Goal: Use online tool/utility: Utilize a website feature to perform a specific function

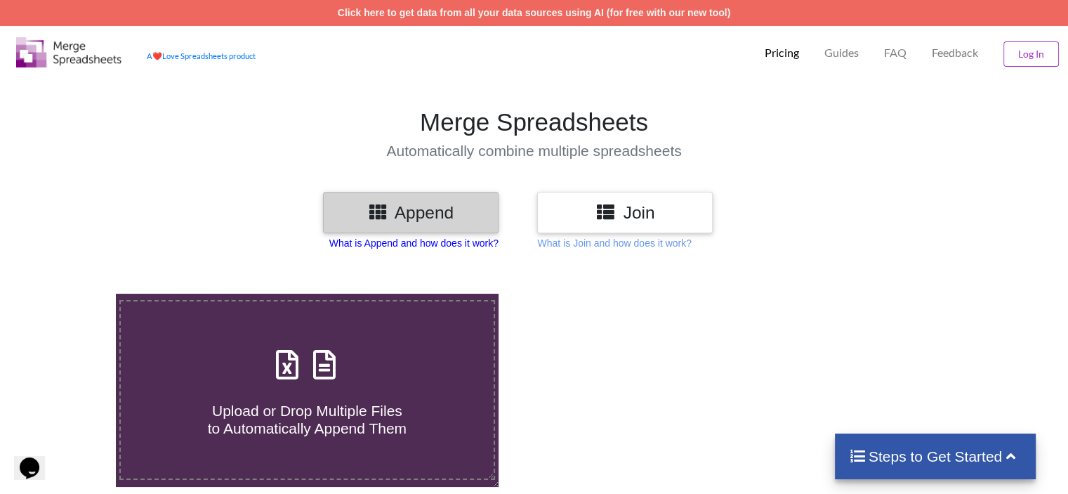
click at [433, 245] on p "What is Append and how does it work?" at bounding box center [413, 243] width 169 height 14
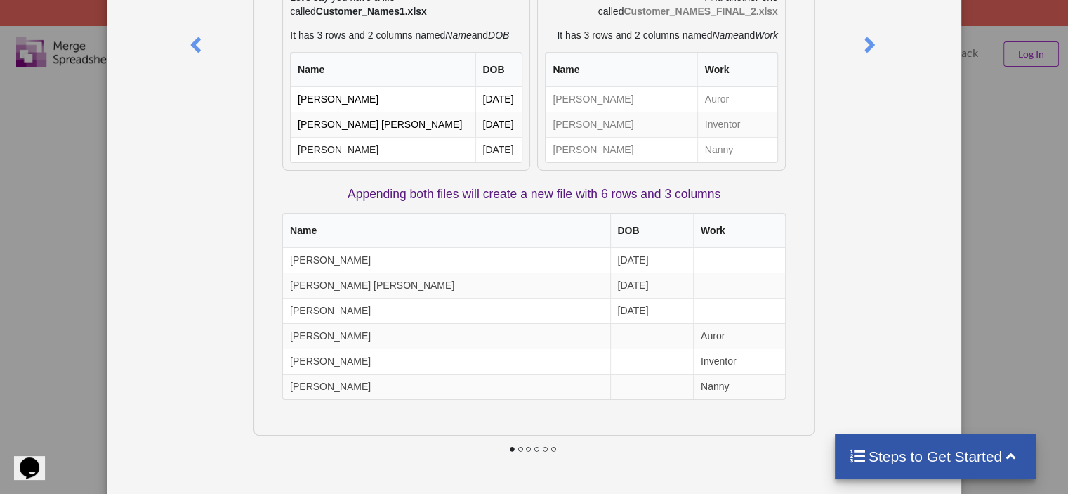
scroll to position [219, 0]
click at [876, 244] on div at bounding box center [889, 167] width 142 height 637
click at [34, 268] on div "What is Append? Append means to stack multiple files together vertically based …" at bounding box center [534, 247] width 1068 height 494
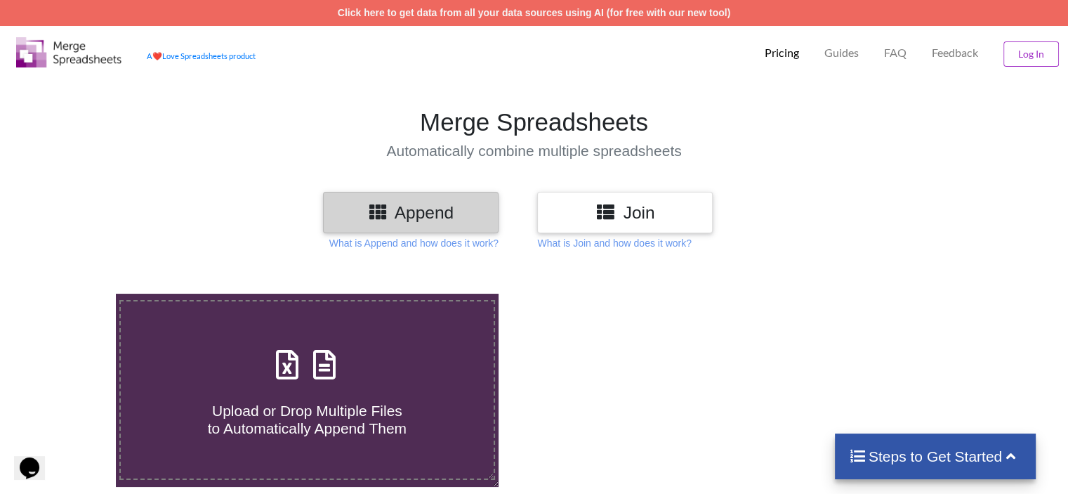
click at [567, 221] on h3 "Join" at bounding box center [625, 212] width 155 height 20
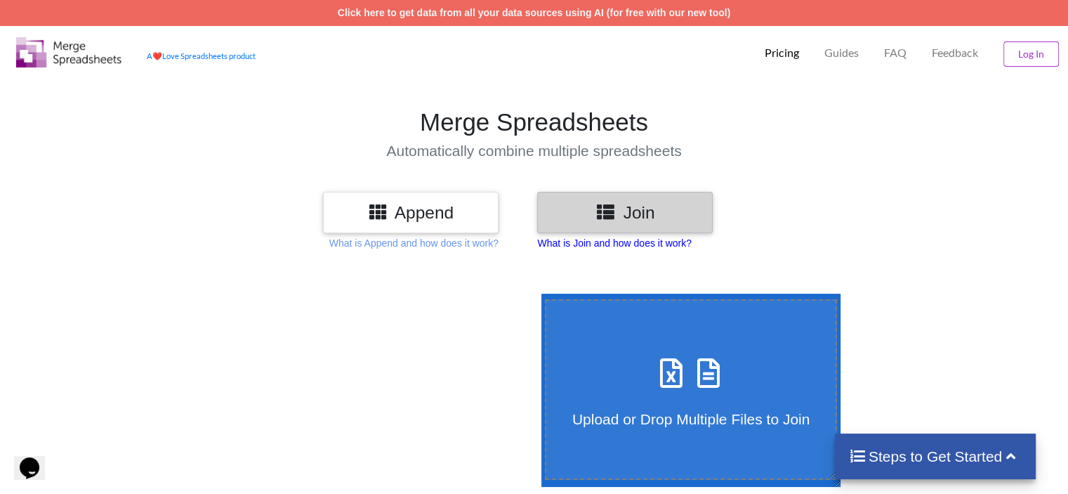
click at [643, 240] on p "What is Join and how does it work?" at bounding box center [614, 243] width 154 height 14
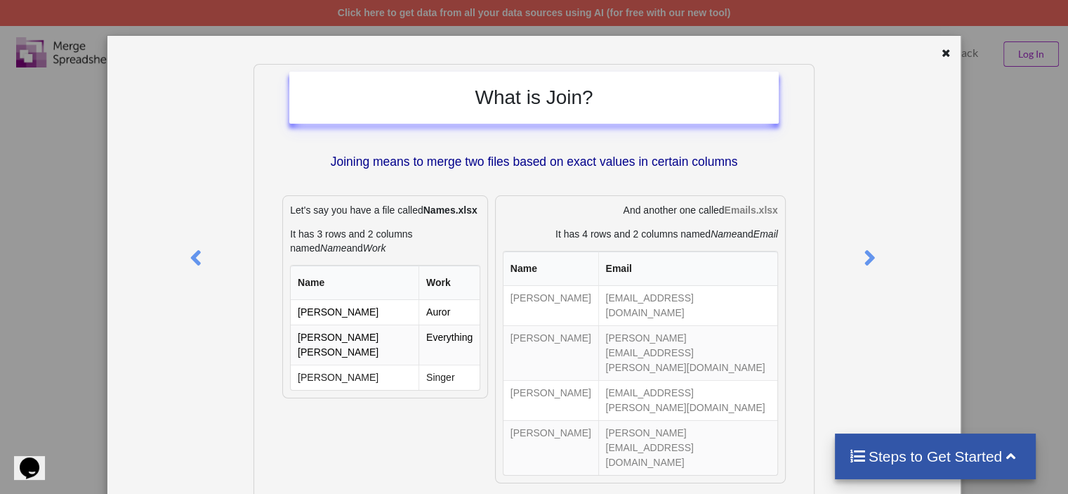
scroll to position [0, 0]
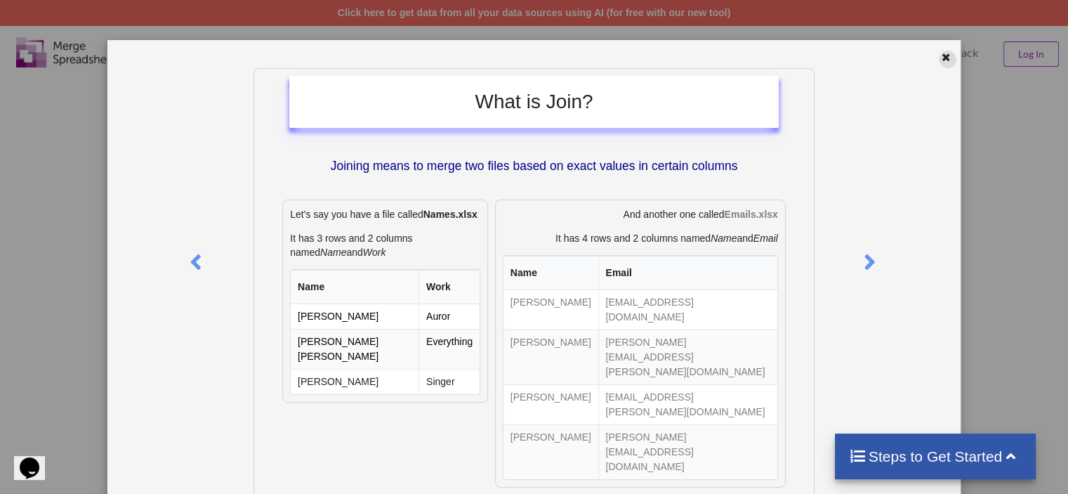
click at [940, 58] on icon at bounding box center [946, 56] width 12 height 10
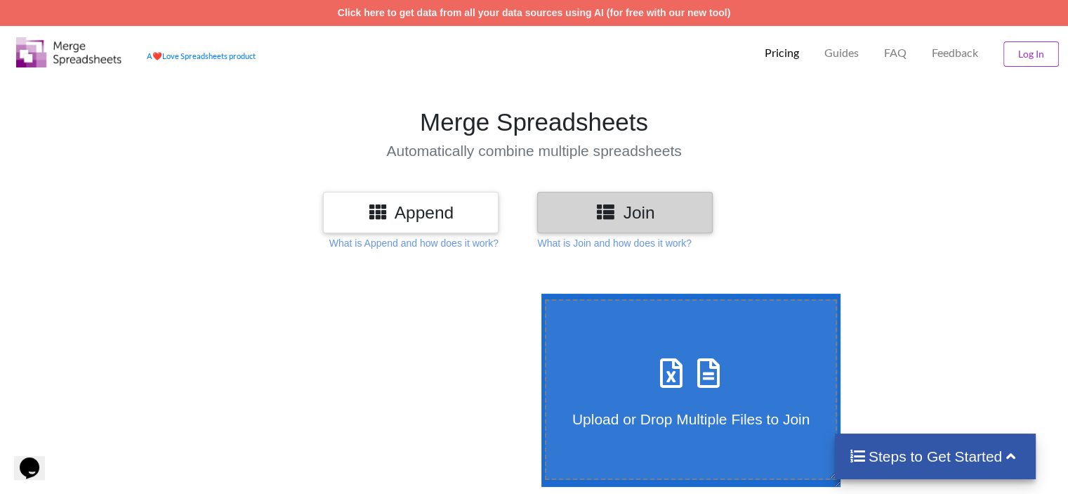
click at [449, 214] on h3 "Append" at bounding box center [411, 212] width 155 height 20
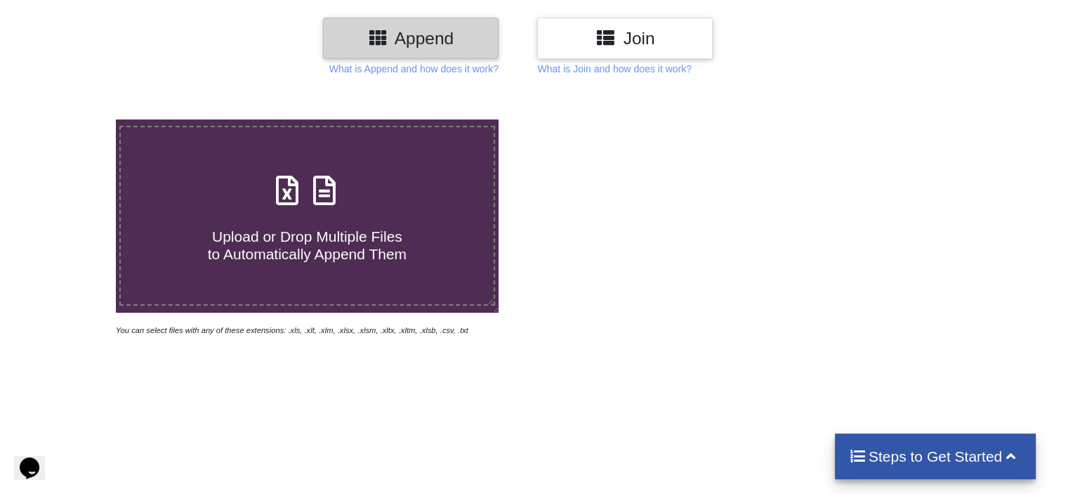
scroll to position [211, 0]
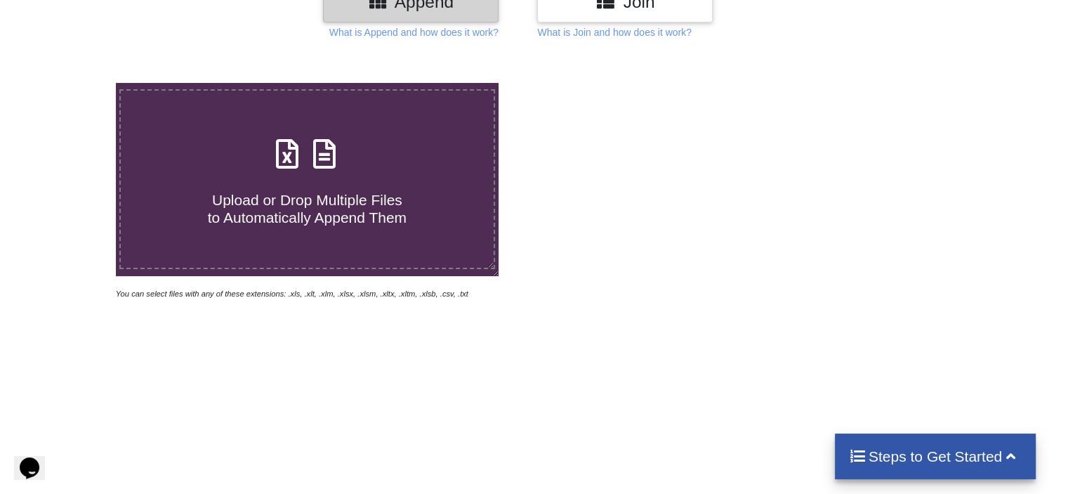
click at [388, 216] on span "Upload or Drop Multiple Files to Automatically Append Them" at bounding box center [307, 209] width 199 height 34
click at [73, 83] on input "Upload or Drop Multiple Files to Automatically Append Them" at bounding box center [73, 83] width 0 height 0
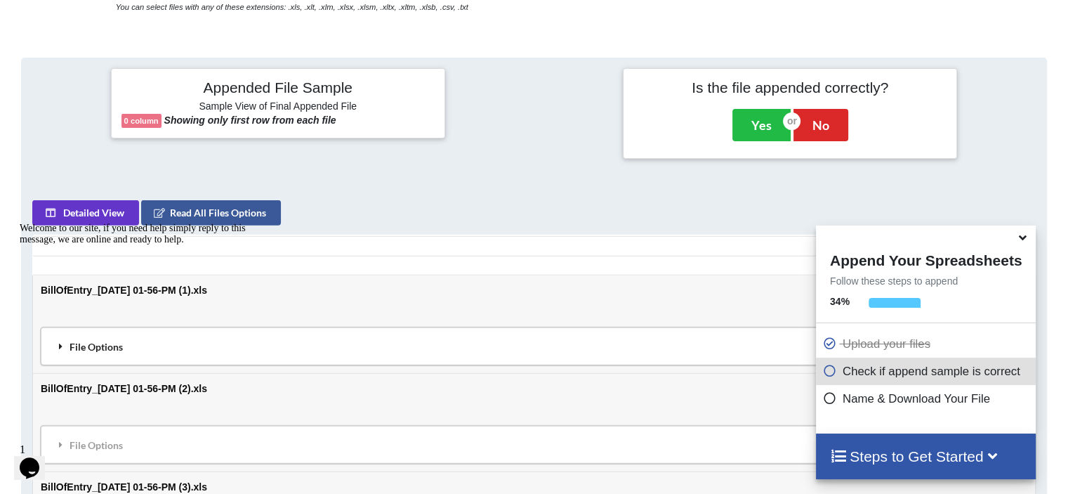
scroll to position [414, 0]
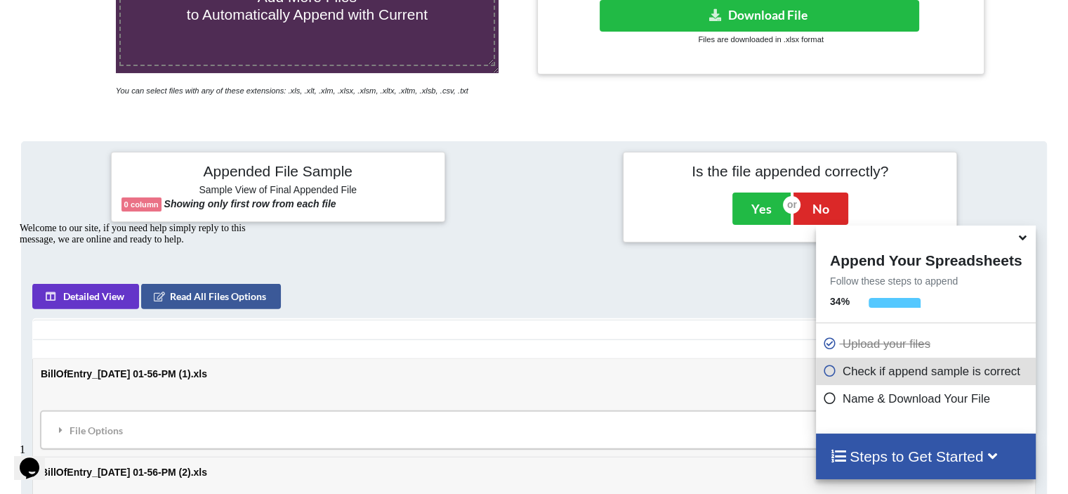
click at [152, 203] on b "0 column" at bounding box center [141, 204] width 34 height 8
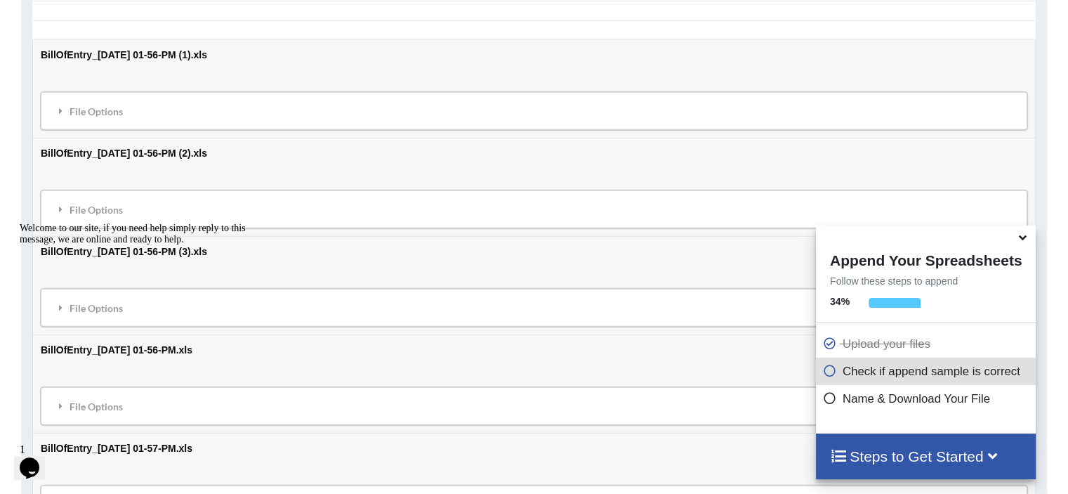
scroll to position [695, 0]
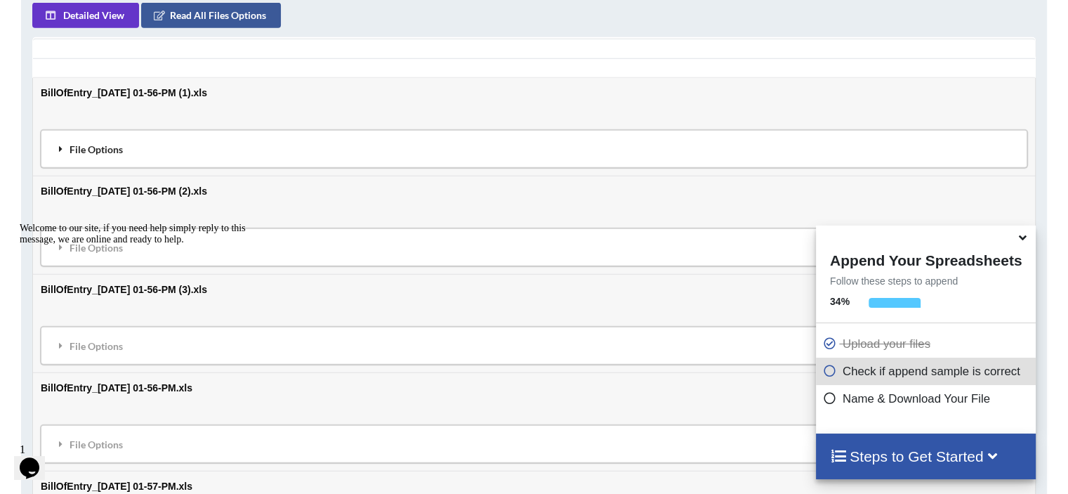
click at [48, 143] on div "File Options" at bounding box center [534, 148] width 978 height 29
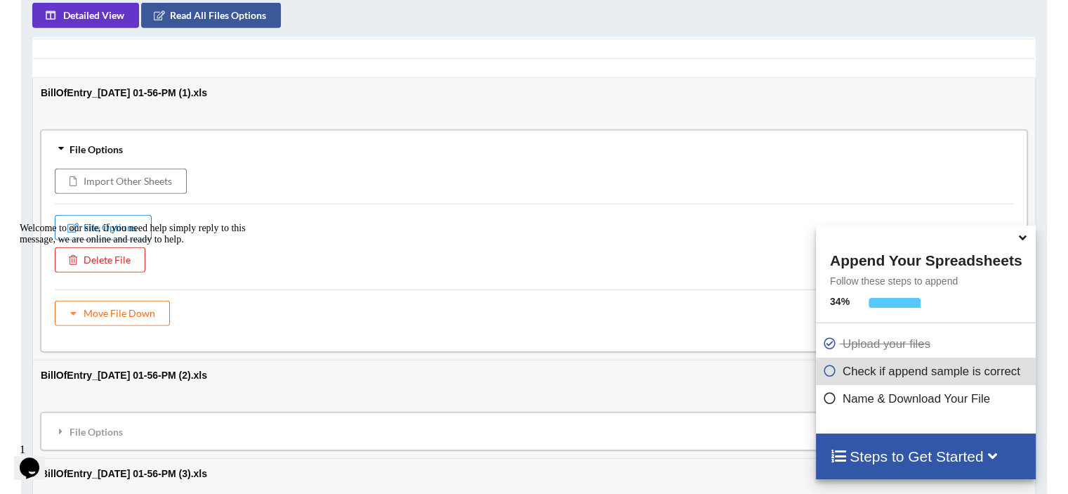
click at [52, 145] on div "File Options" at bounding box center [534, 148] width 978 height 29
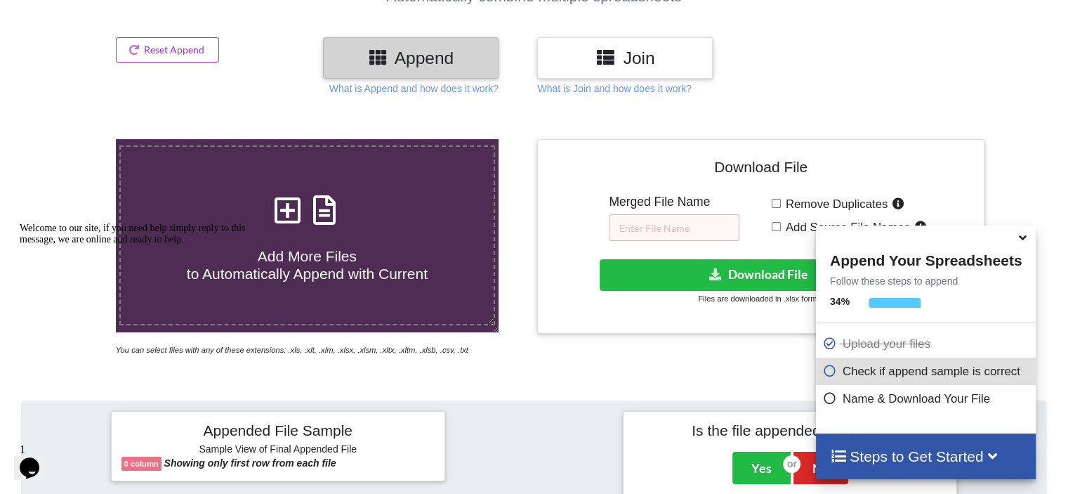
scroll to position [147, 0]
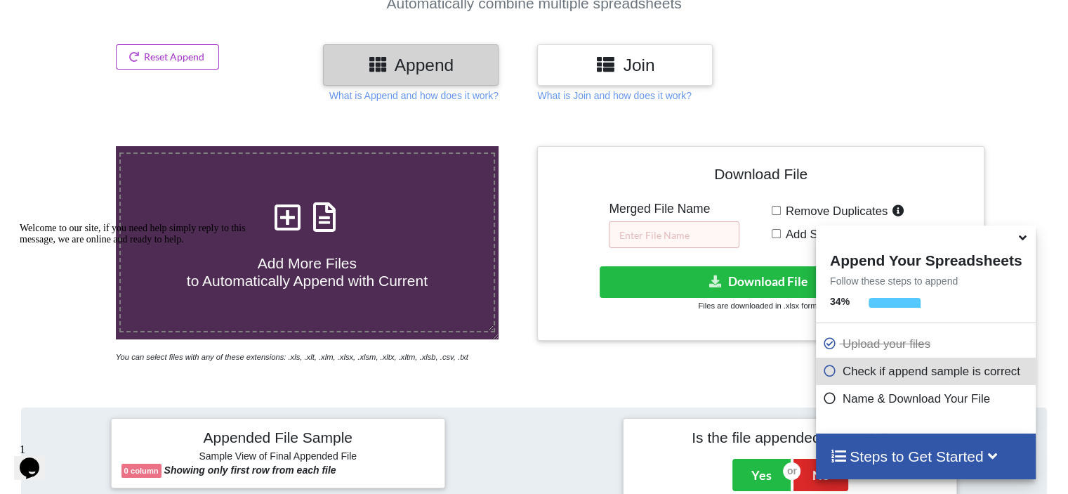
click at [1020, 239] on icon at bounding box center [1023, 235] width 15 height 13
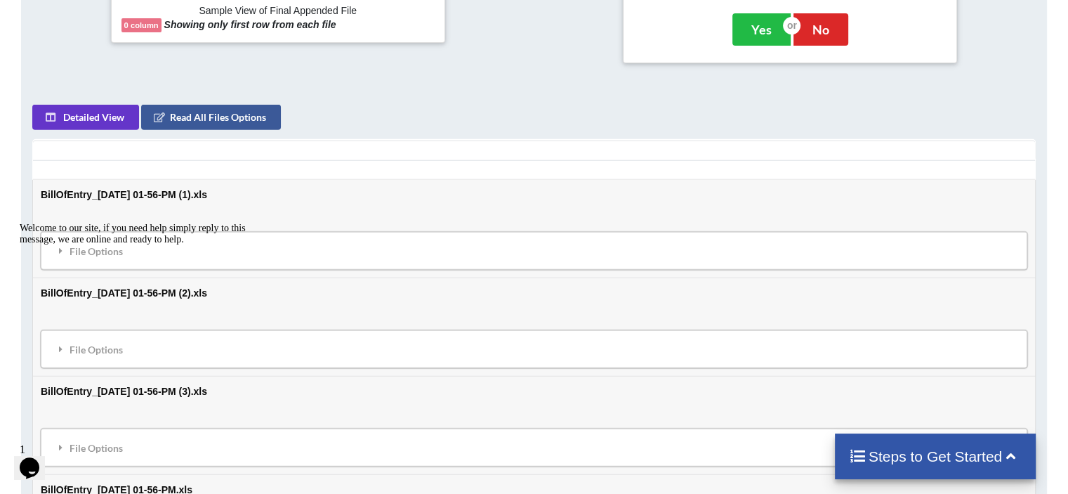
scroll to position [569, 0]
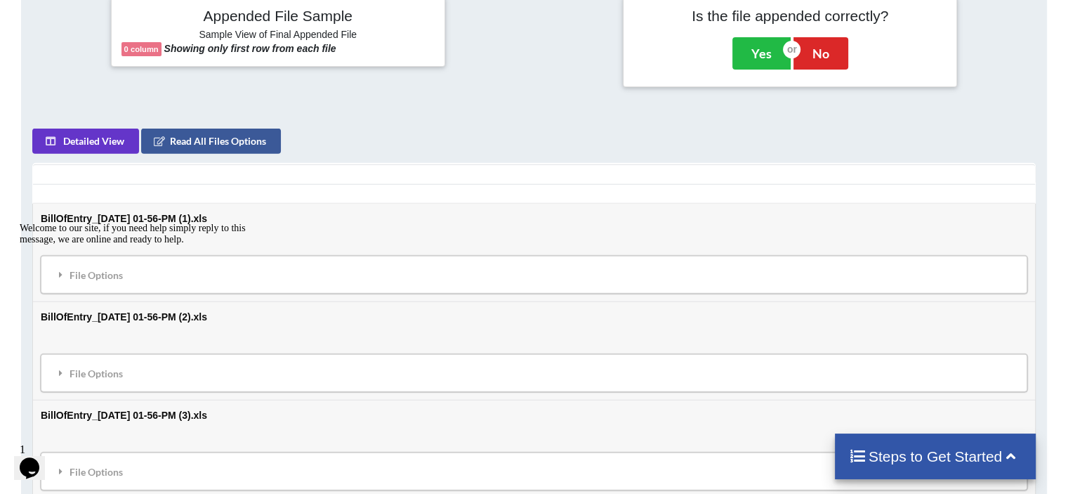
click at [173, 245] on div "Welcome to our site, if you need help simply reply to this message, we are onli…" at bounding box center [146, 234] width 253 height 22
click at [79, 245] on div "Welcome to our site, if you need help simply reply to this message, we are onli…" at bounding box center [146, 234] width 253 height 22
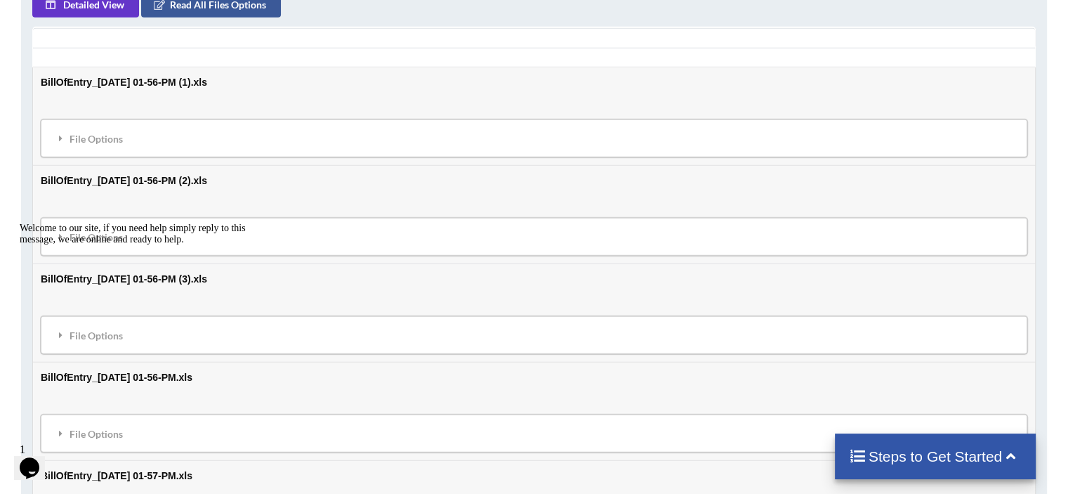
scroll to position [709, 0]
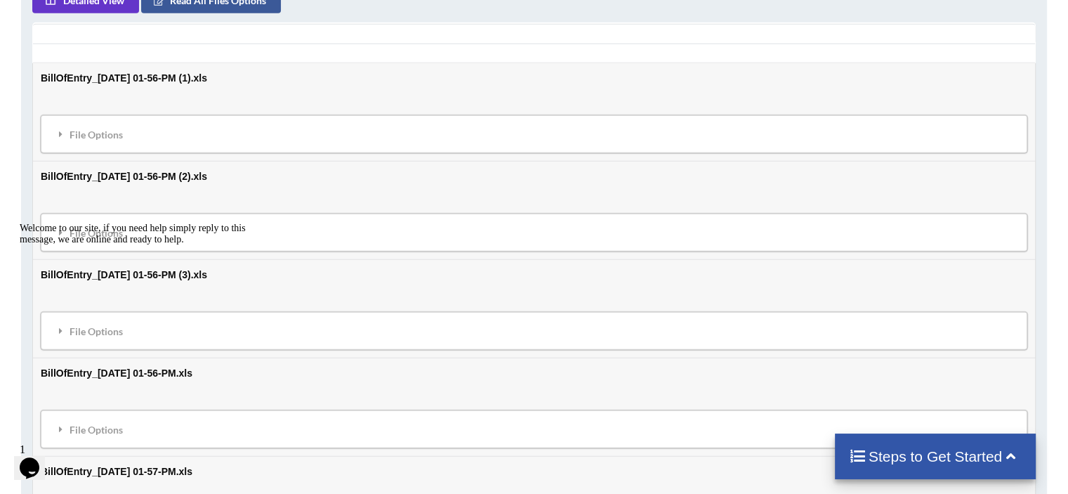
click at [73, 237] on div "Welcome to our site, if you need help simply reply to this message, we are onli…" at bounding box center [146, 234] width 253 height 22
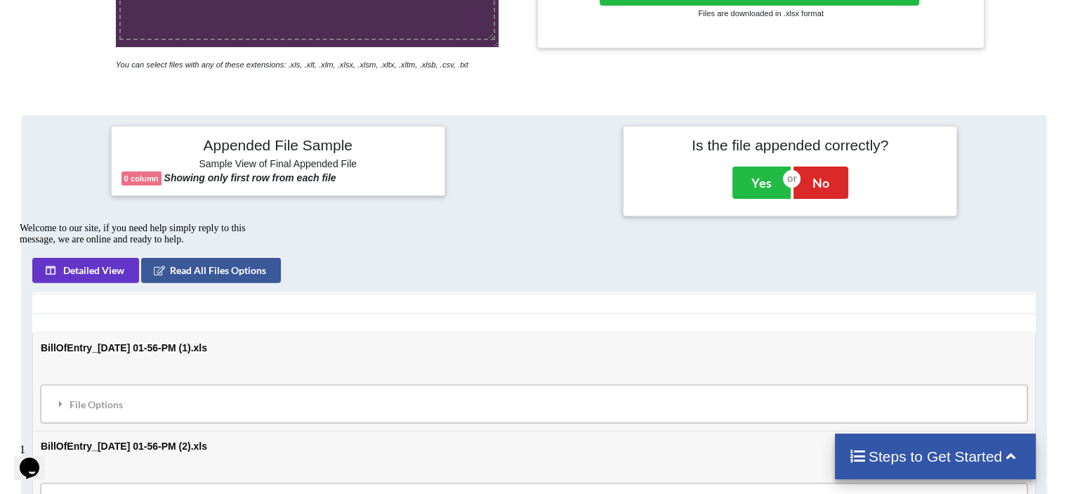
scroll to position [358, 0]
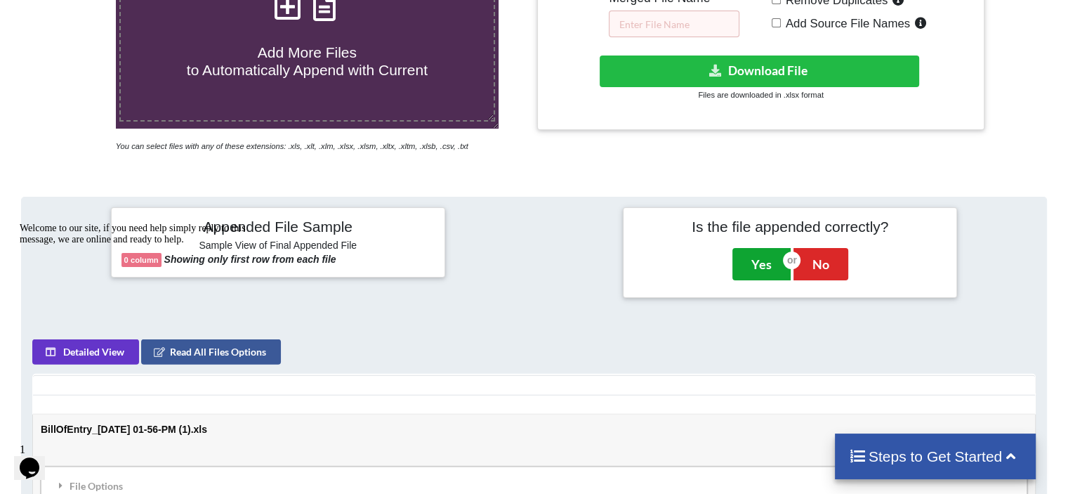
click at [733, 261] on button "Yes" at bounding box center [762, 264] width 58 height 32
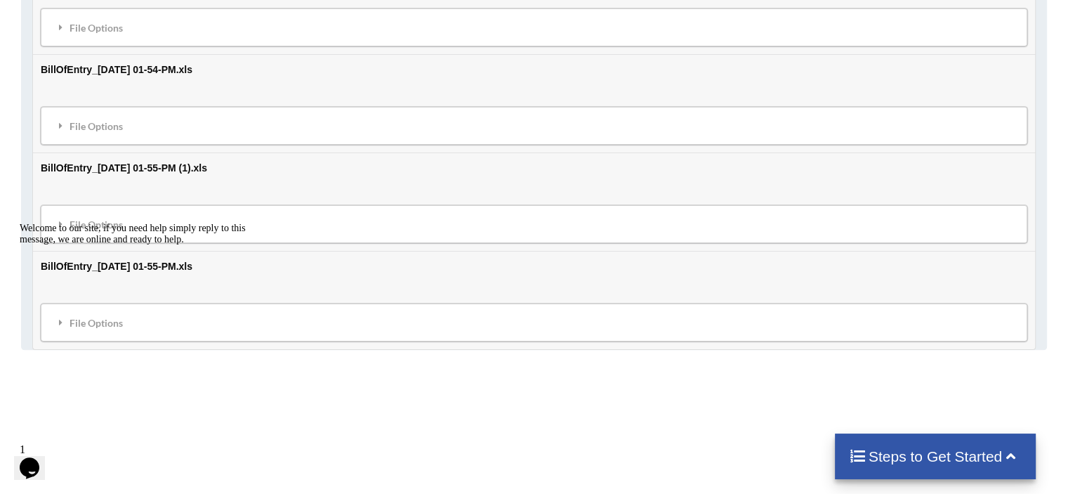
scroll to position [1743, 0]
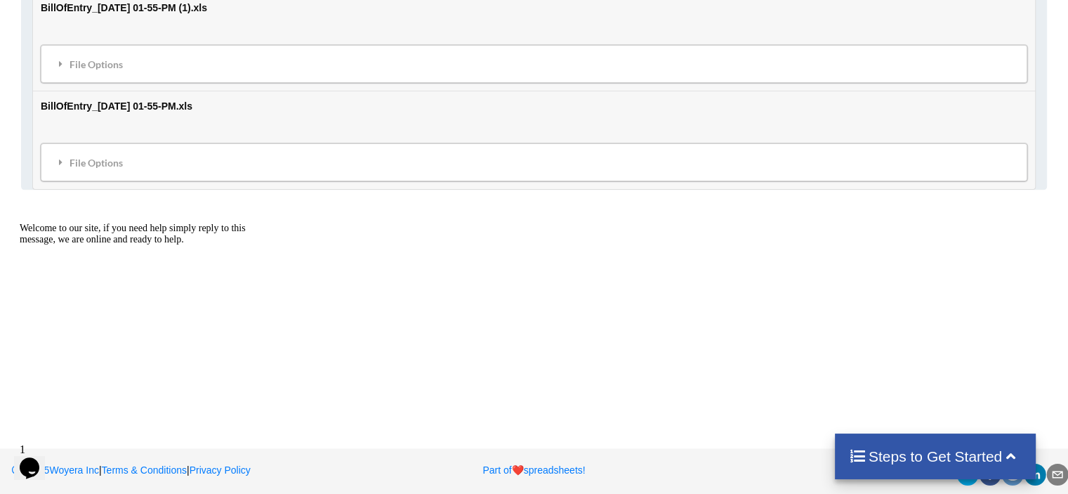
click at [891, 473] on div "Steps to Get Started" at bounding box center [936, 456] width 202 height 46
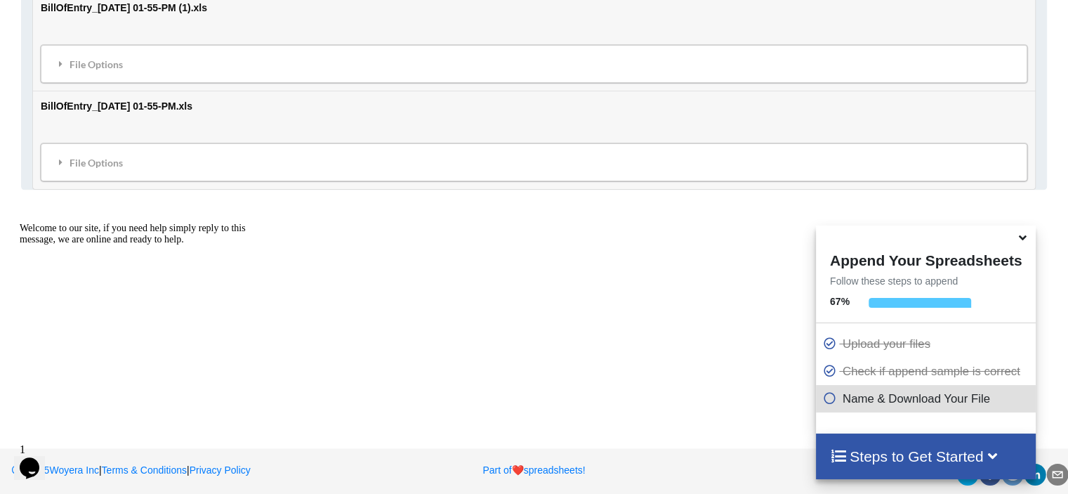
click at [891, 399] on p "Name & Download Your File" at bounding box center [927, 399] width 209 height 18
click at [874, 478] on div "Steps to Get Started" at bounding box center [926, 456] width 220 height 46
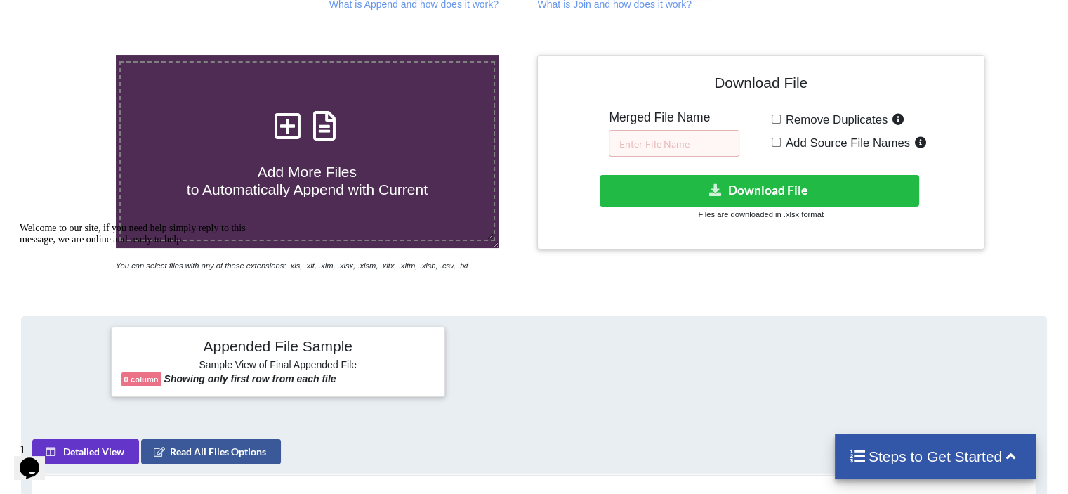
scroll to position [128, 0]
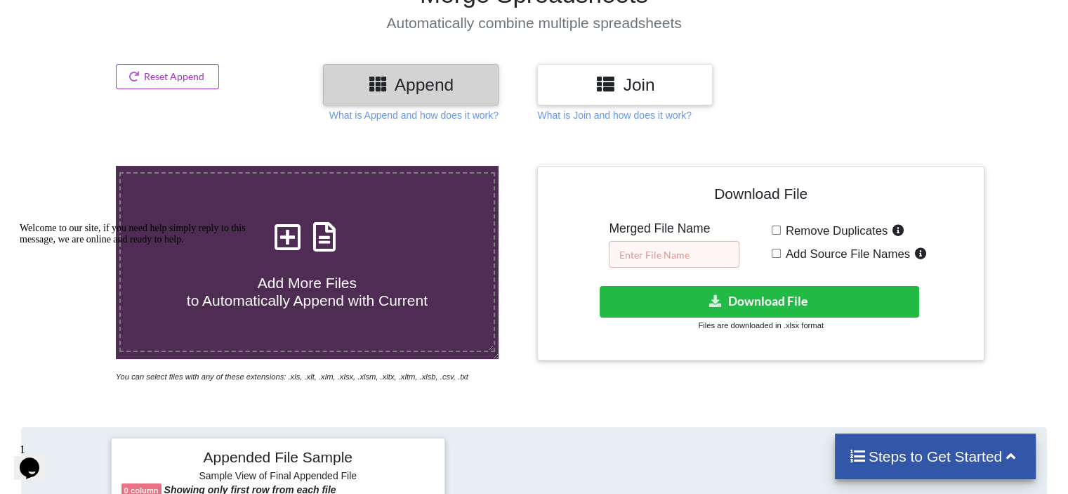
click at [702, 258] on input "text" at bounding box center [674, 254] width 131 height 27
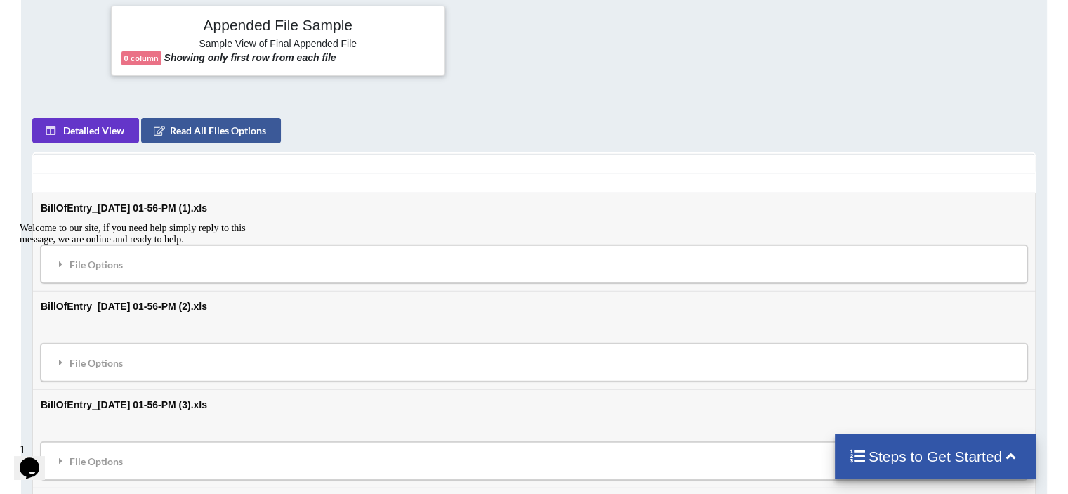
scroll to position [0, 0]
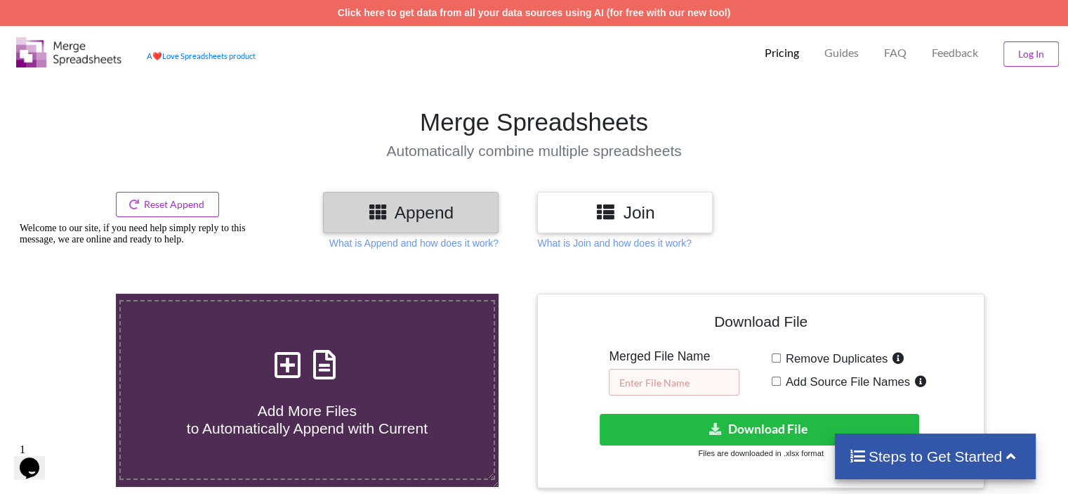
click at [659, 374] on input "text" at bounding box center [674, 382] width 131 height 27
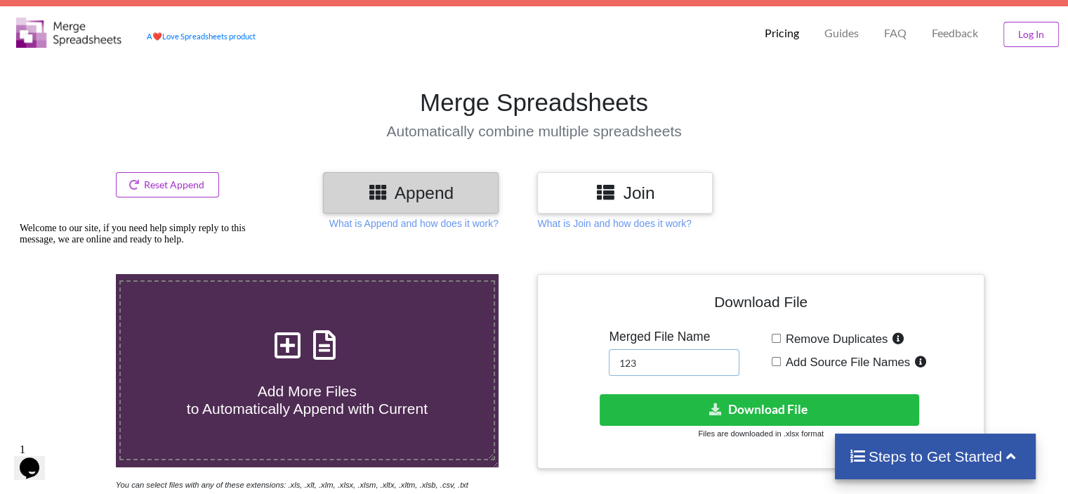
scroll to position [70, 0]
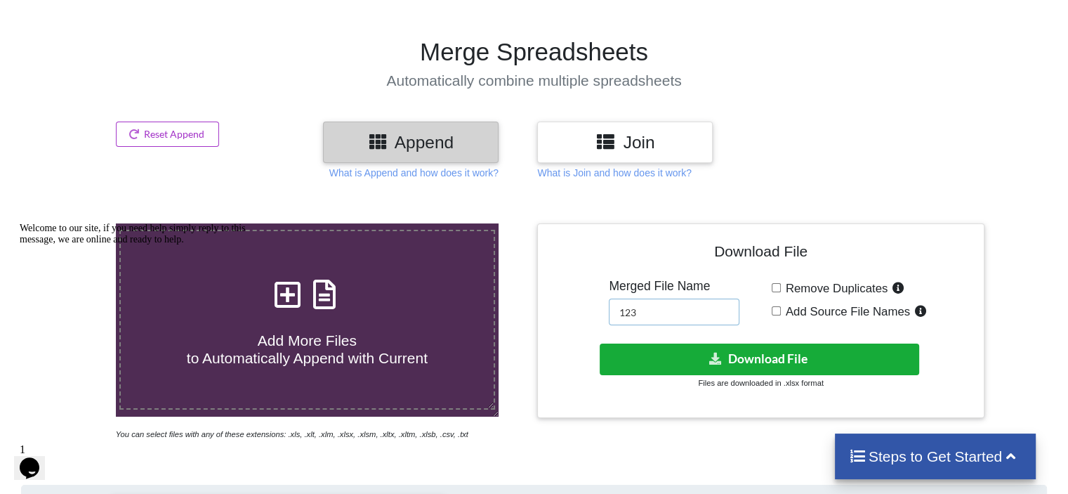
type input "123"
click at [810, 360] on button "Download File" at bounding box center [760, 359] width 320 height 32
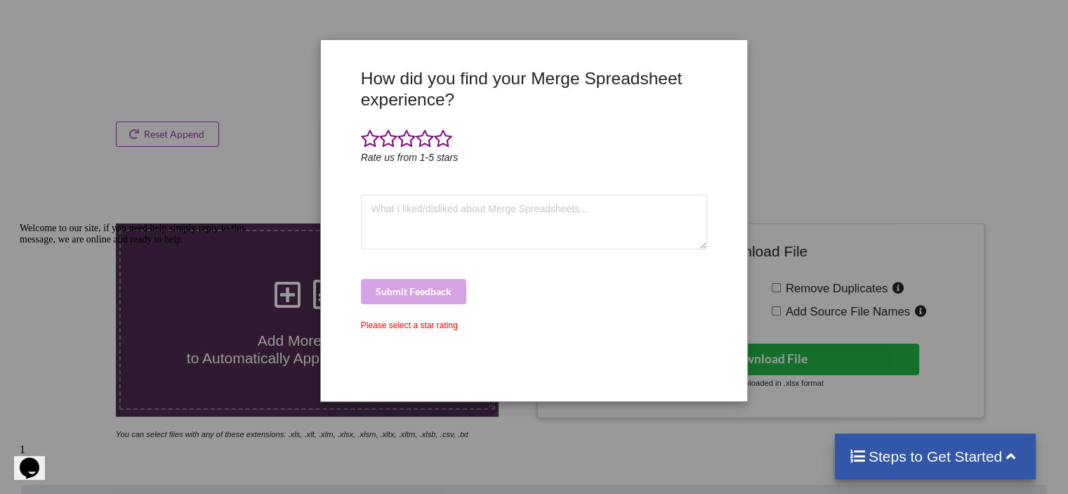
click at [1032, 107] on div "How did you find your Merge Spreadsheet experience? Rate us from 1-5 stars Subm…" at bounding box center [534, 247] width 1068 height 494
